Goal: Find specific page/section: Find specific page/section

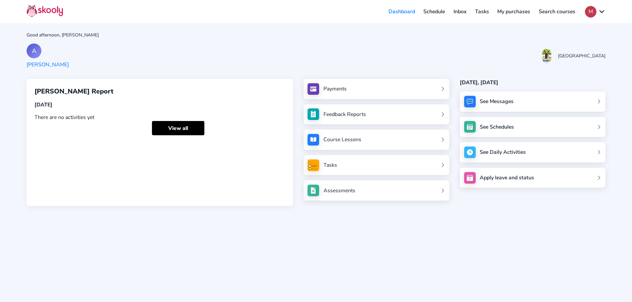
click at [246, 54] on div "A [PERSON_NAME][GEOGRAPHIC_DATA]" at bounding box center [316, 55] width 579 height 25
click at [289, 37] on div "Good afternoon, [PERSON_NAME]" at bounding box center [316, 35] width 579 height 6
